Goal: Transaction & Acquisition: Purchase product/service

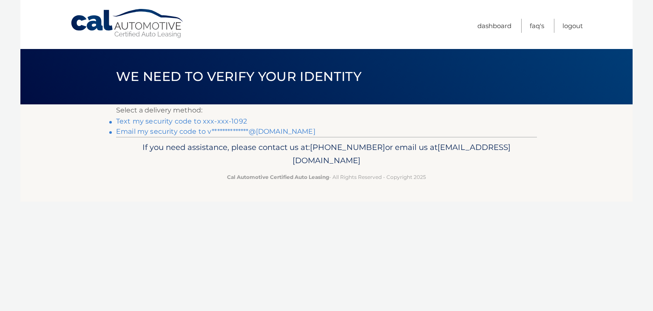
click at [216, 120] on link "Text my security code to xxx-xxx-1092" at bounding box center [181, 121] width 131 height 8
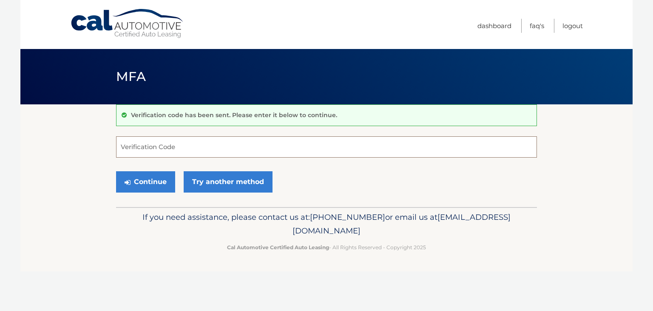
click at [191, 147] on input "Verification Code" at bounding box center [326, 146] width 421 height 21
type input "842531"
click at [140, 183] on button "Continue" at bounding box center [145, 181] width 59 height 21
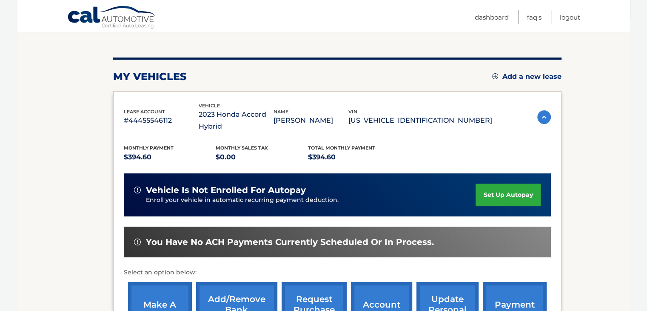
scroll to position [128, 0]
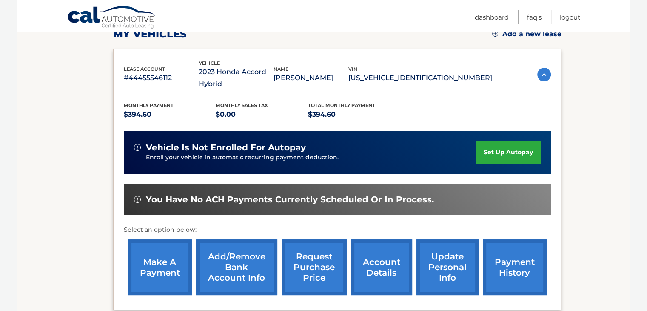
click at [158, 271] on link "make a payment" at bounding box center [160, 267] width 64 height 56
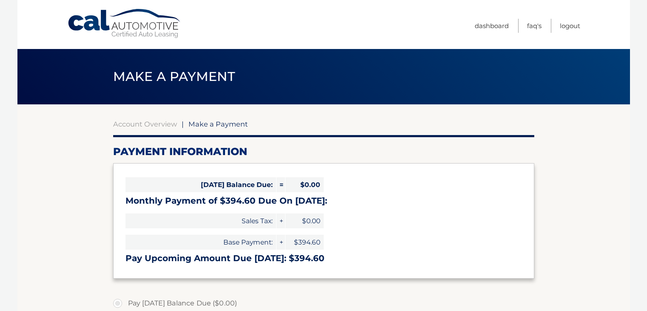
select select "YTg2OWI2NjgtMmIzMC00ZTVhLTg4ZmQtY2NiNjUyODNiMmU1"
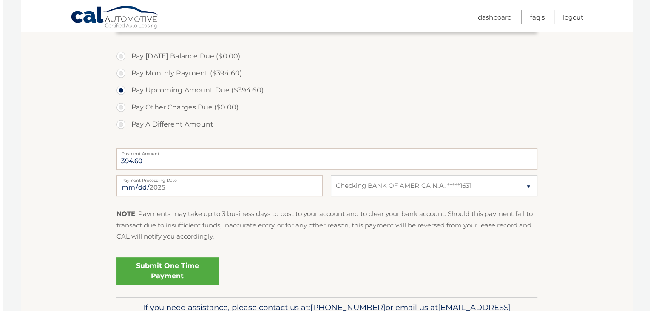
scroll to position [255, 0]
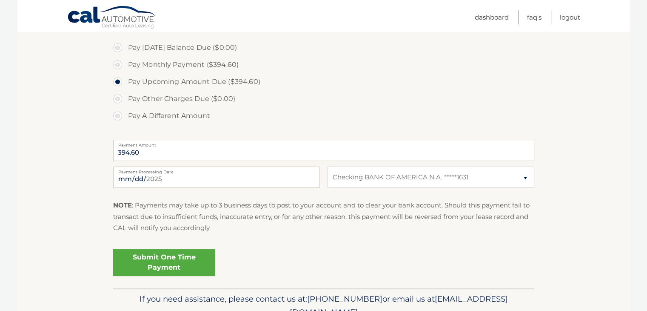
click at [175, 266] on link "Submit One Time Payment" at bounding box center [164, 261] width 102 height 27
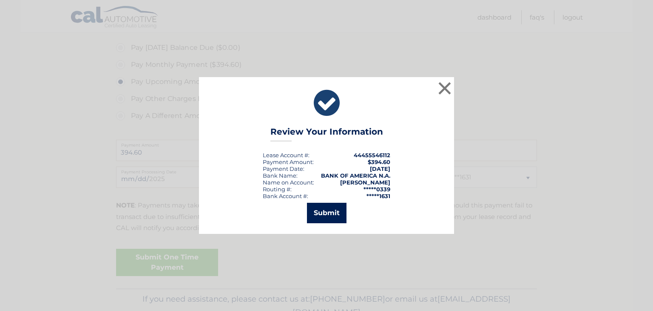
click at [328, 214] on button "Submit" at bounding box center [327, 212] width 40 height 20
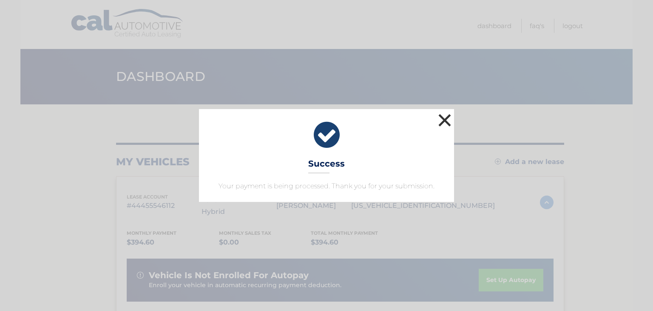
click at [446, 118] on button "×" at bounding box center [444, 119] width 17 height 17
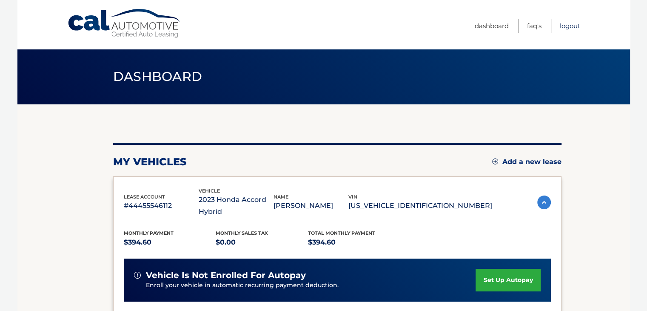
click at [568, 25] on link "Logout" at bounding box center [570, 26] width 20 height 14
